Goal: Use online tool/utility: Utilize a website feature to perform a specific function

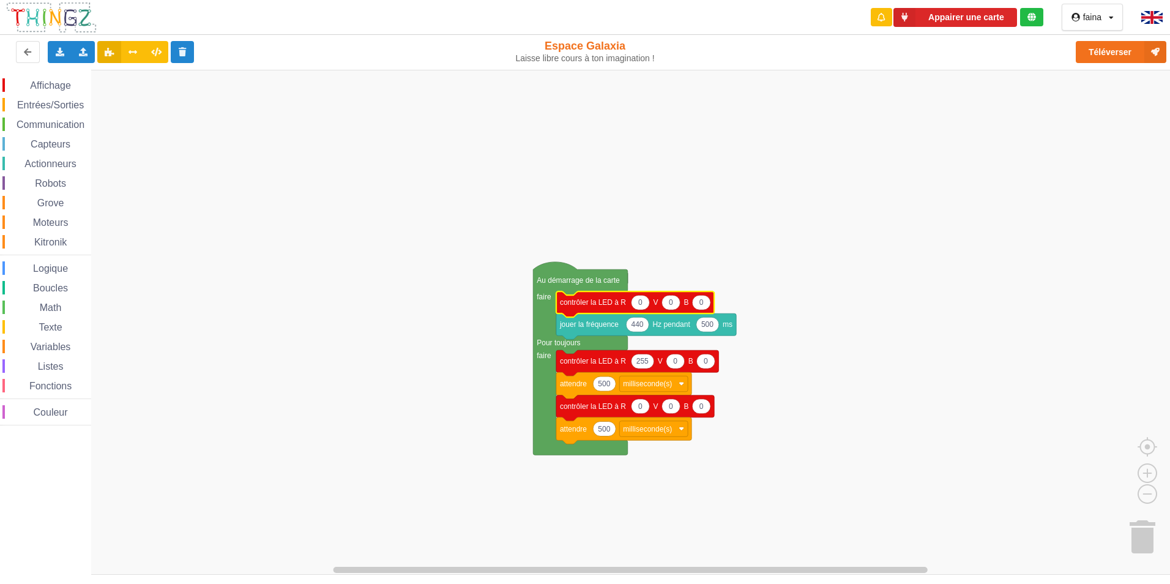
click at [64, 81] on span "Affichage" at bounding box center [50, 85] width 44 height 10
click at [874, 354] on rect "Espace de travail de Blocky" at bounding box center [589, 322] width 1178 height 505
click at [54, 83] on span "Affichage" at bounding box center [50, 85] width 44 height 10
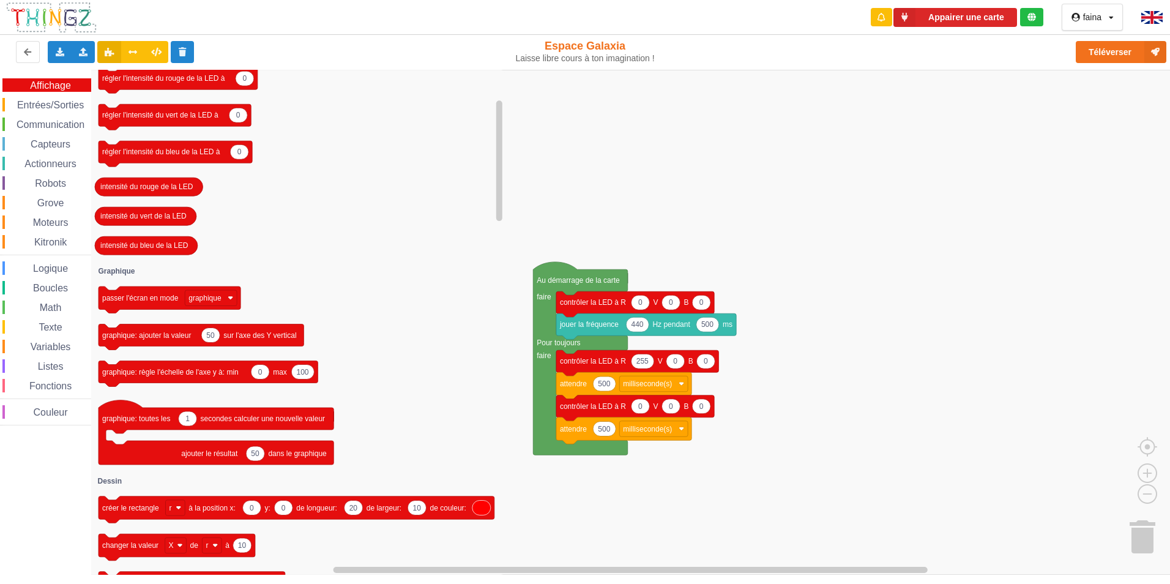
click at [1111, 19] on icon at bounding box center [1111, 17] width 5 height 7
click at [128, 48] on icon at bounding box center [133, 51] width 10 height 7
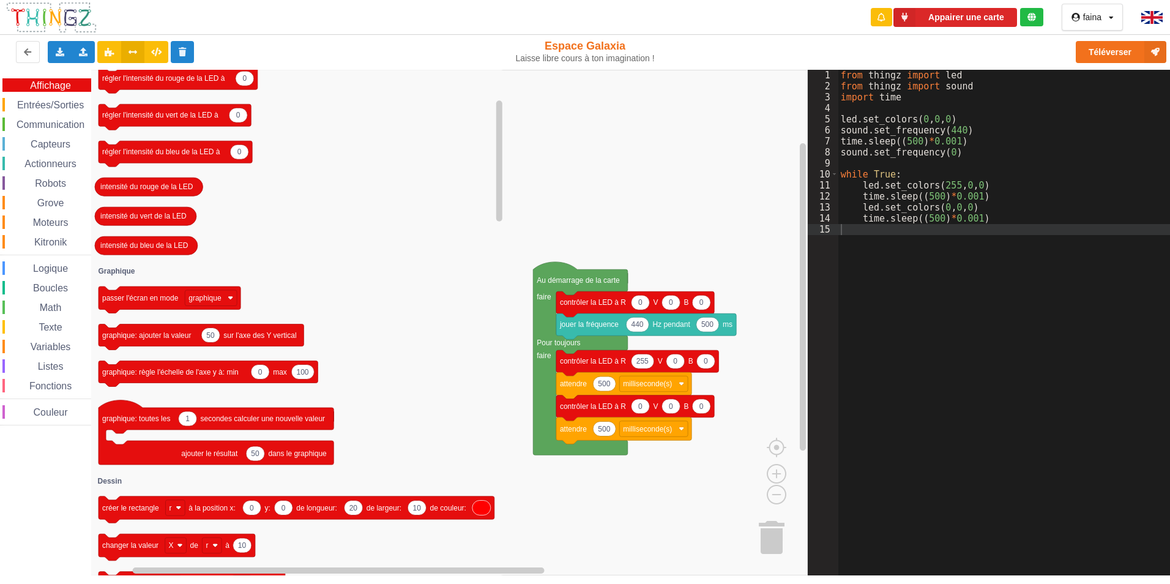
click at [855, 583] on html "Appairer une carte faina Profil Déconnexion Exporter l'assemblage de blocs Expo…" at bounding box center [585, 292] width 1170 height 584
drag, startPoint x: 1172, startPoint y: 614, endPoint x: 1159, endPoint y: 552, distance: 63.1
click at [1169, 567] on html "Appairer une carte faina Profil Déconnexion Exporter l'assemblage de blocs Expo…" at bounding box center [585, 292] width 1170 height 584
drag, startPoint x: 1005, startPoint y: 39, endPoint x: 1014, endPoint y: 42, distance: 10.5
click at [1011, 42] on div "Téléverser" at bounding box center [935, 51] width 479 height 39
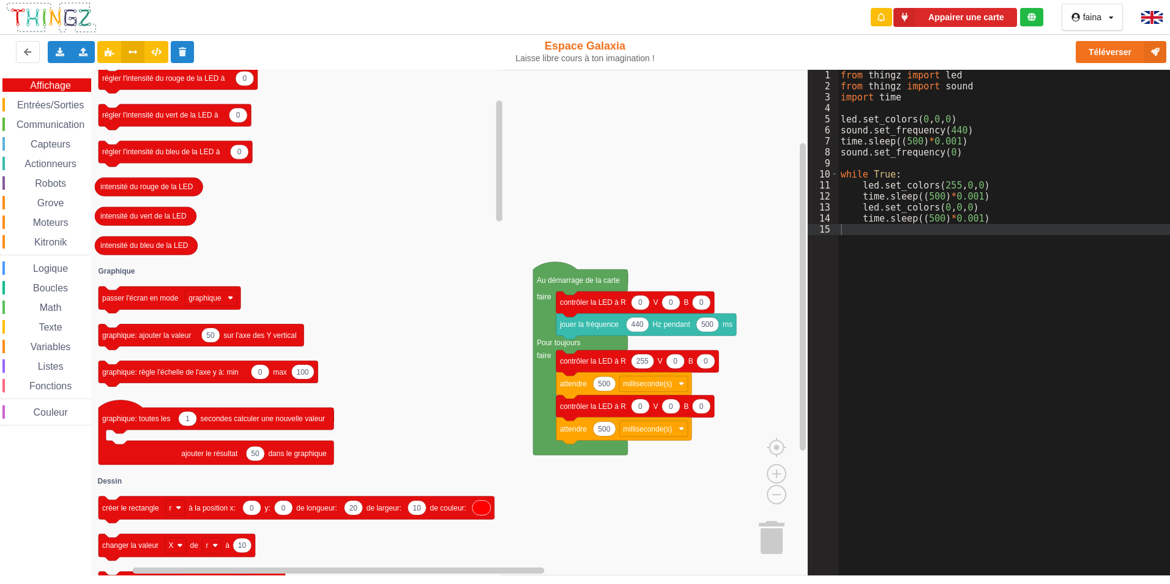
click at [1169, 583] on html "Appairer une carte faina Profil Déconnexion Exporter l'assemblage de blocs Expo…" at bounding box center [585, 292] width 1170 height 584
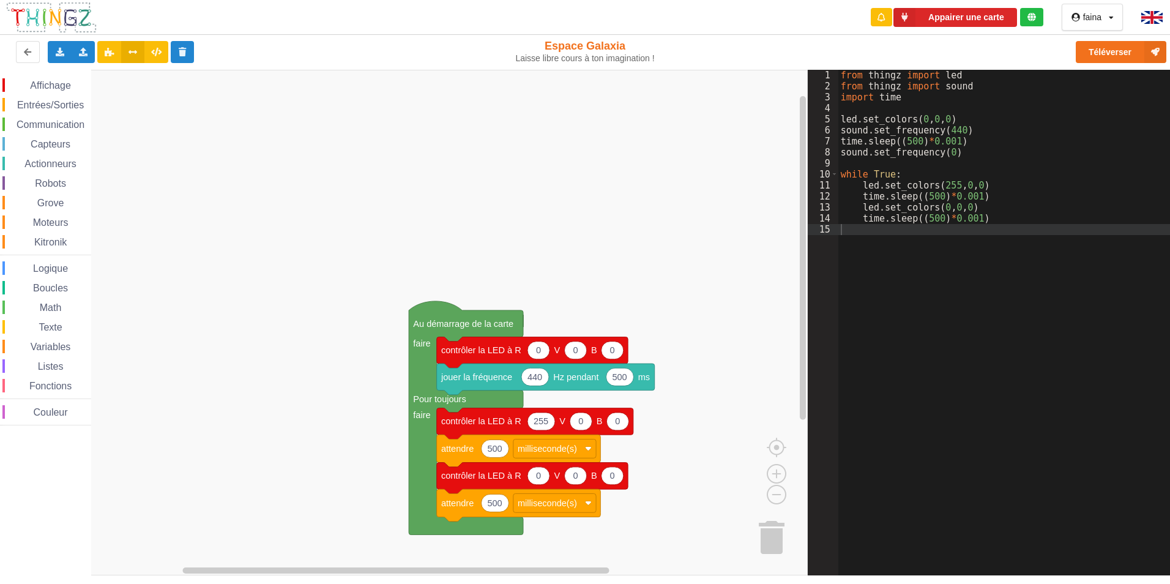
drag, startPoint x: 757, startPoint y: 24, endPoint x: 745, endPoint y: 39, distance: 18.6
click at [745, 39] on div "Appairer une carte faina Profil Déconnexion Exporter l'assemblage de blocs Expo…" at bounding box center [584, 30] width 1187 height 78
click at [726, 194] on rect "Espace de travail de Blocky" at bounding box center [404, 322] width 808 height 505
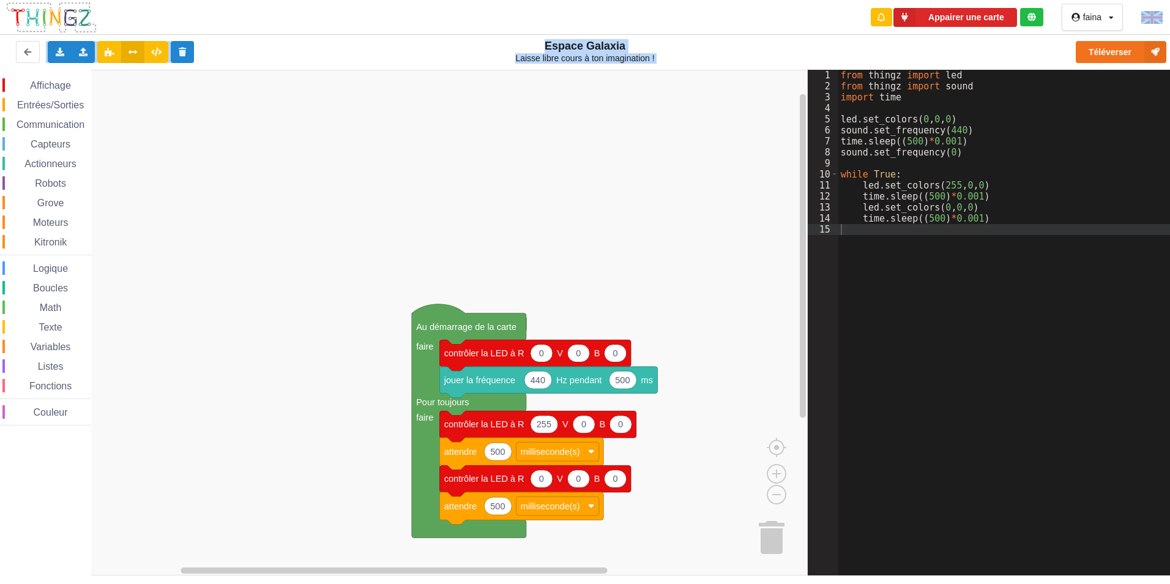
click at [727, 182] on rect "Espace de travail de Blocky" at bounding box center [404, 322] width 808 height 505
click at [724, 185] on rect "Espace de travail de Blocky" at bounding box center [404, 322] width 808 height 505
click at [702, 242] on rect "Espace de travail de Blocky" at bounding box center [404, 322] width 808 height 505
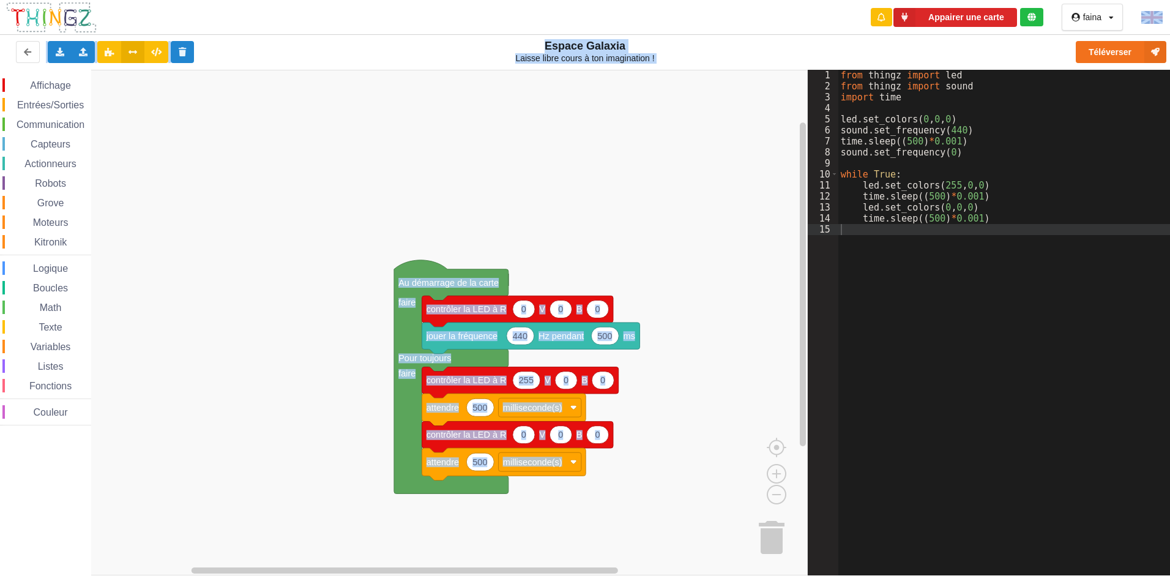
click at [727, 199] on rect "Espace de travail de Blocky" at bounding box center [404, 322] width 808 height 505
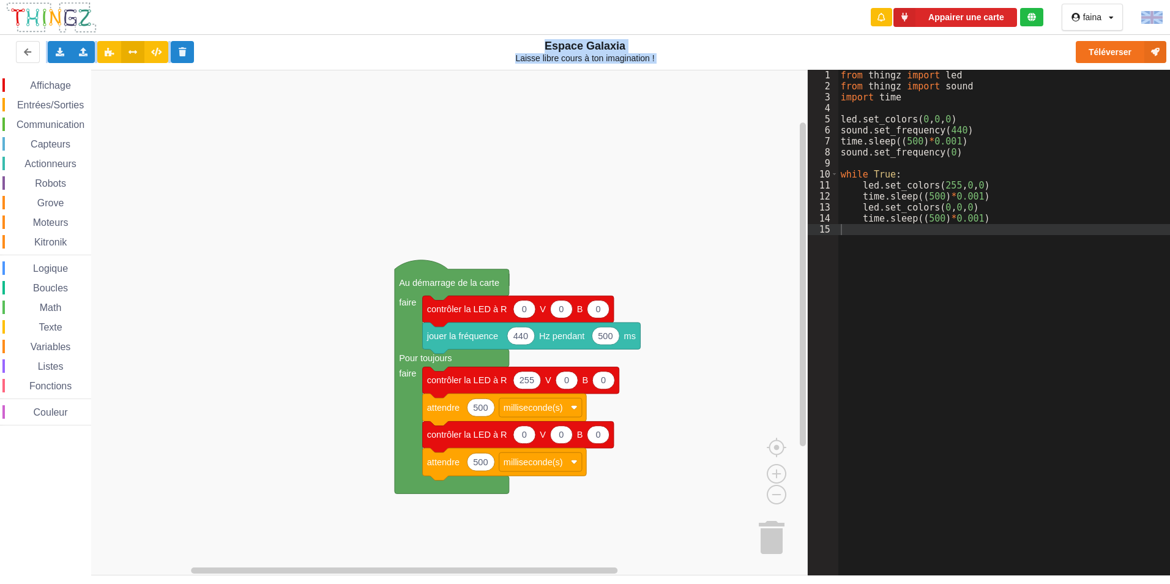
click at [687, 230] on rect "Espace de travail de Blocky" at bounding box center [404, 322] width 808 height 505
